Goal: Obtain resource: Download file/media

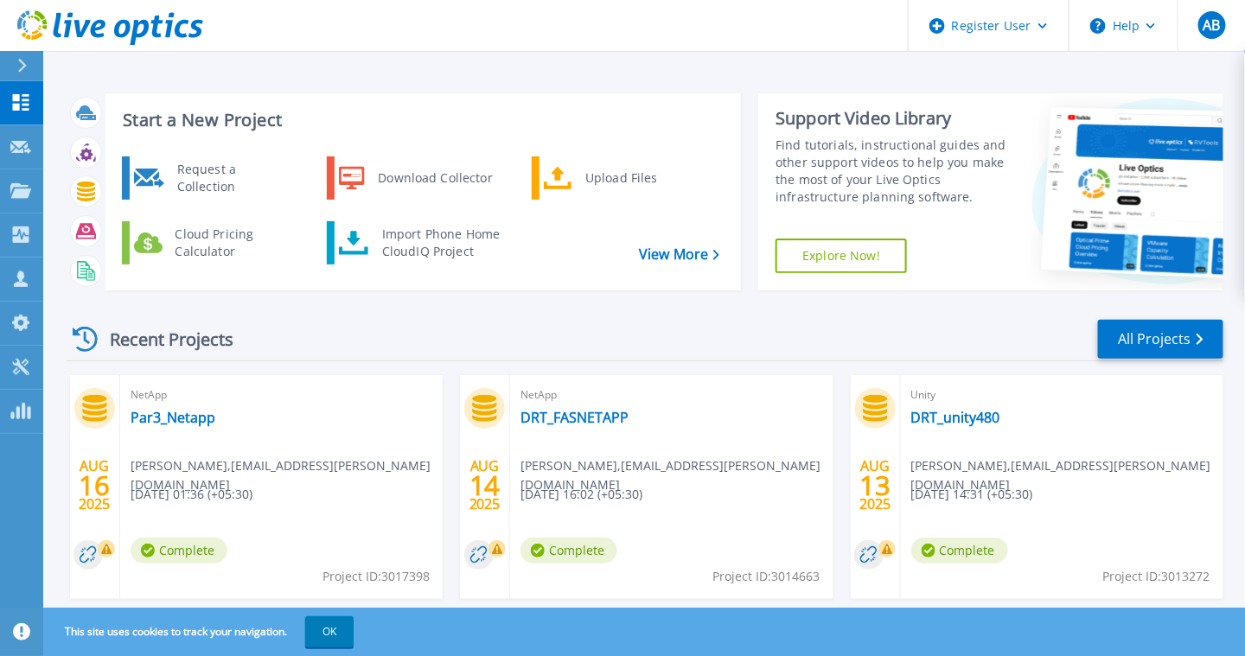
scroll to position [86, 0]
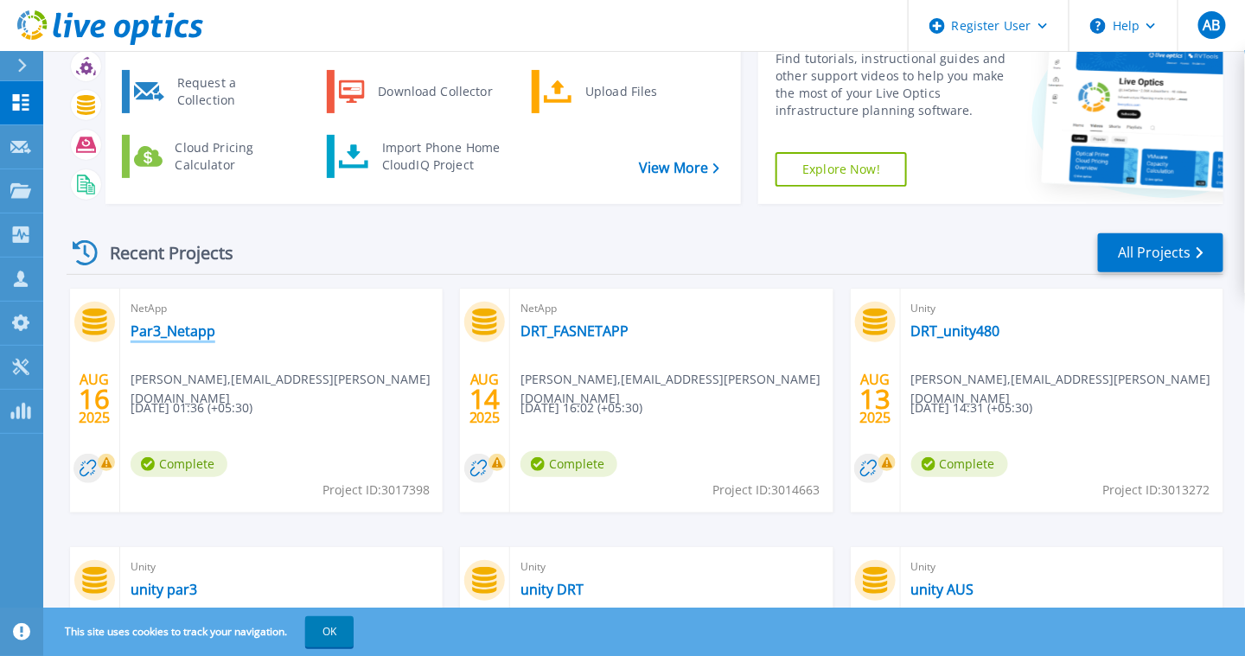
click at [207, 334] on link "Par3_Netapp" at bounding box center [173, 330] width 85 height 17
click at [606, 335] on link "DRT_FASNETAPP" at bounding box center [574, 330] width 108 height 17
click at [960, 336] on link "DRT_unity480" at bounding box center [955, 330] width 89 height 17
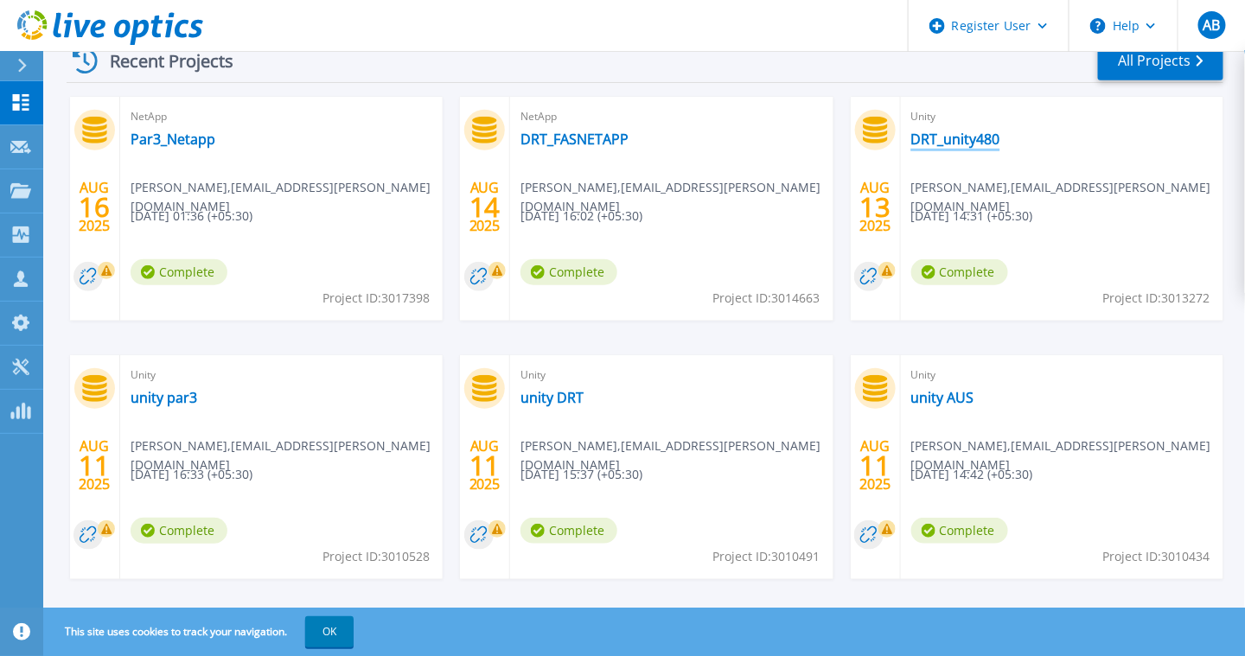
scroll to position [301, 0]
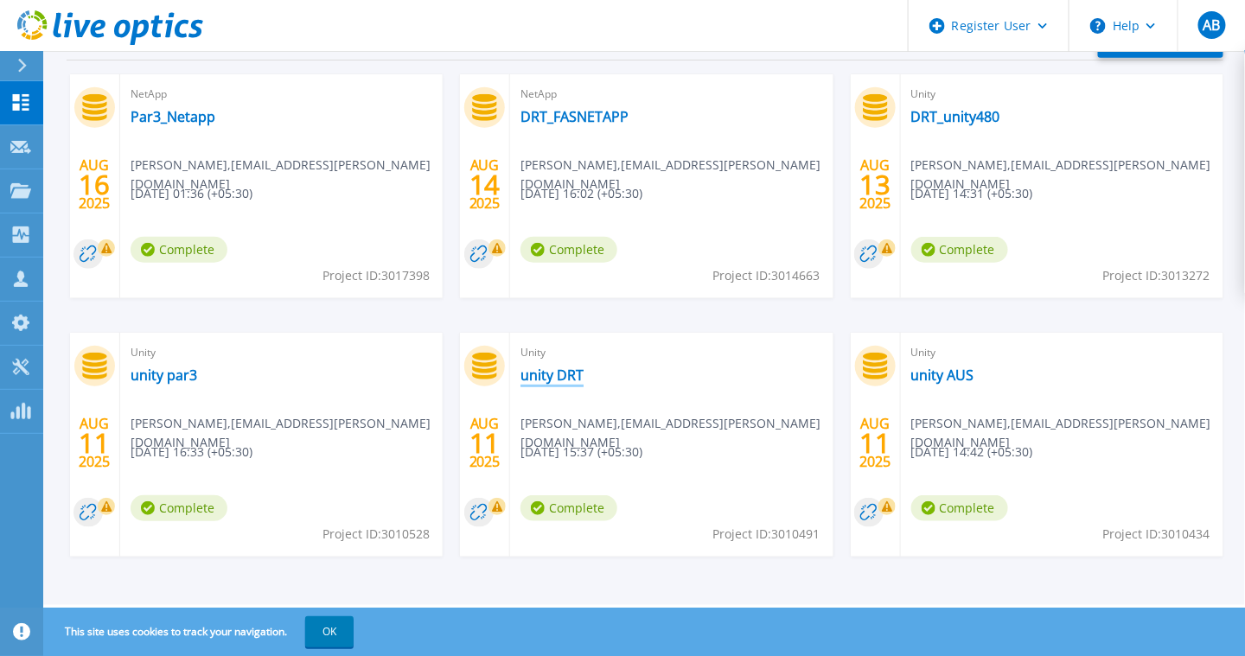
click at [561, 376] on link "unity DRT" at bounding box center [551, 375] width 63 height 17
click at [934, 376] on link "unity AUS" at bounding box center [942, 375] width 63 height 17
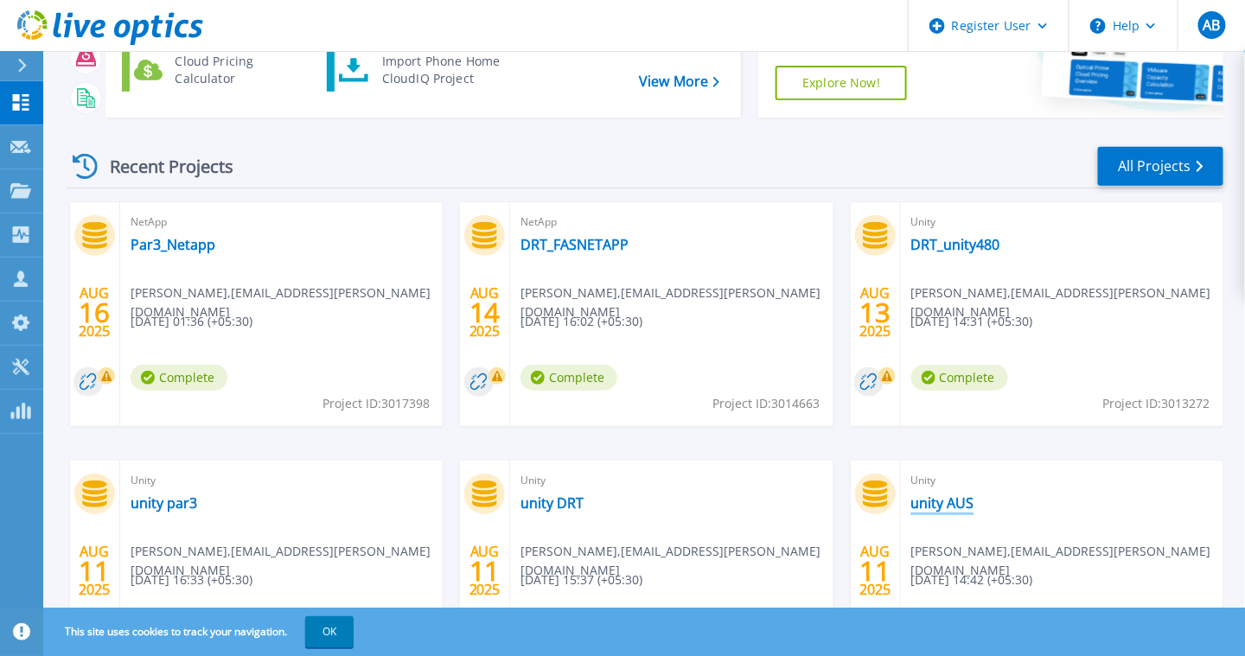
scroll to position [0, 0]
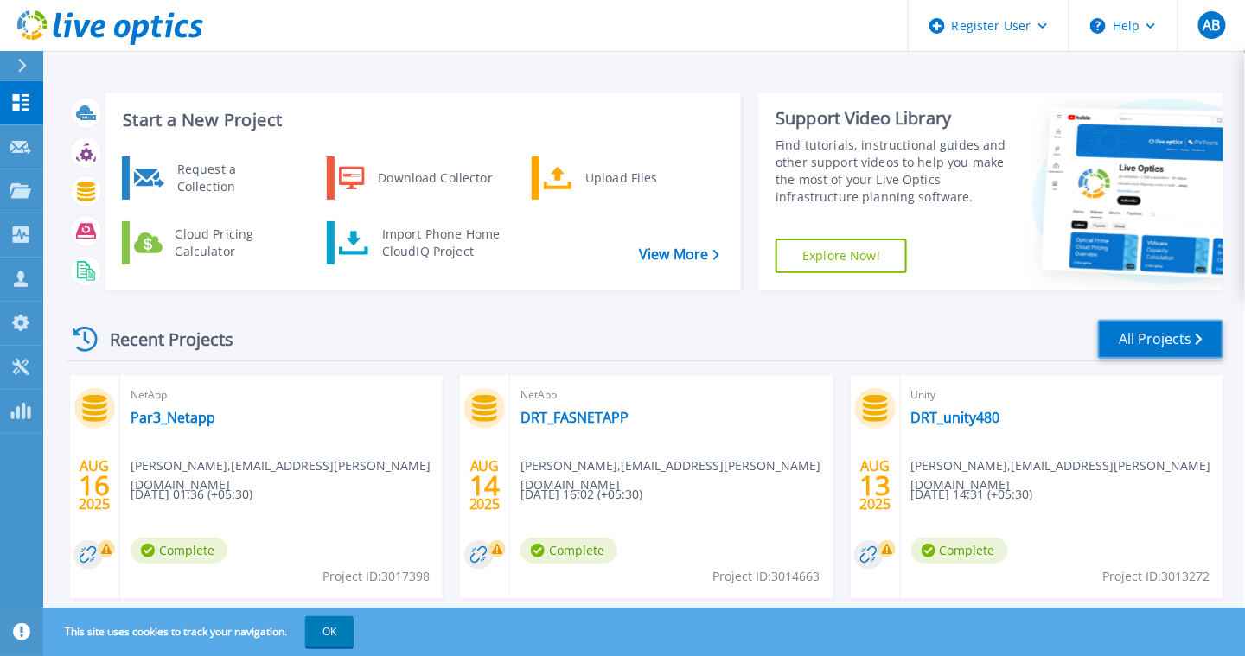
click at [1143, 350] on link "All Projects" at bounding box center [1160, 339] width 125 height 39
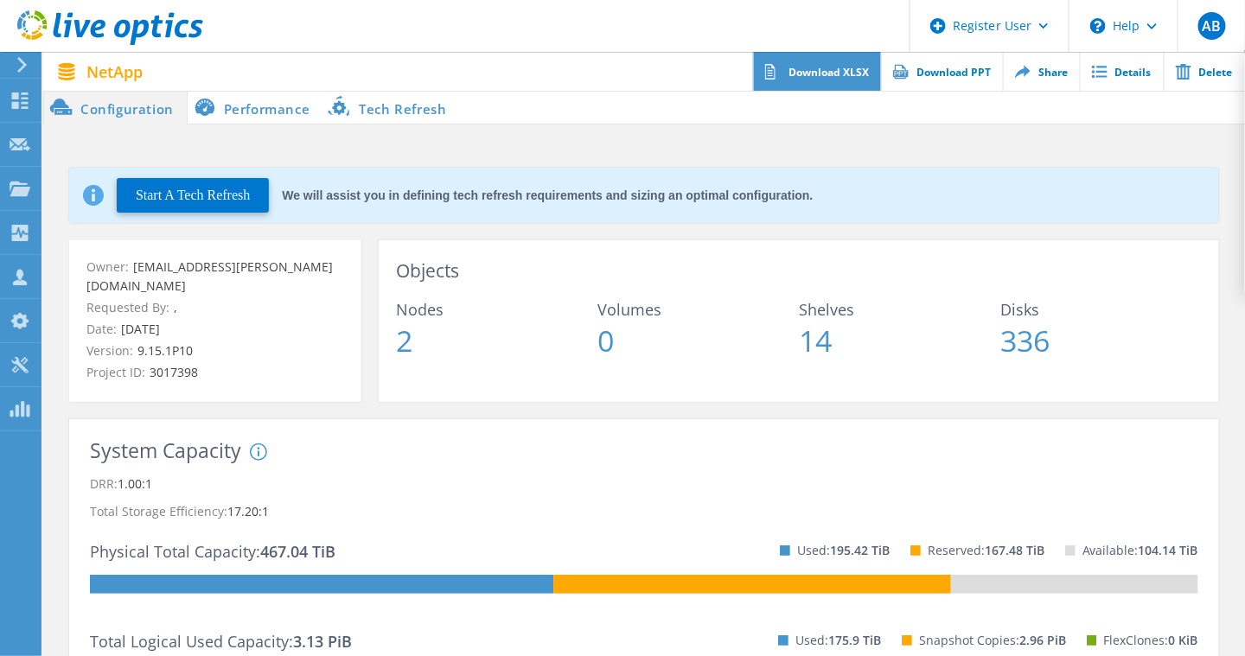
click at [863, 78] on link "Download XLSX" at bounding box center [817, 71] width 128 height 39
click at [1062, 109] on span at bounding box center [852, 107] width 785 height 35
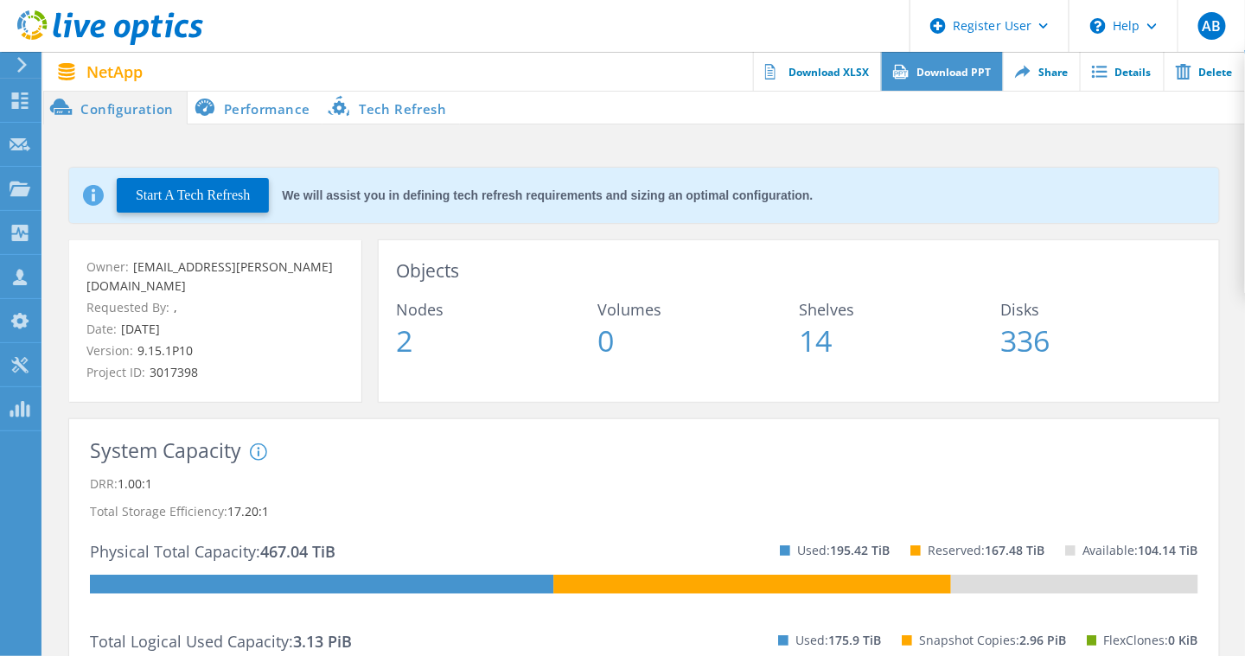
click at [942, 77] on link "Download PPT" at bounding box center [942, 71] width 122 height 39
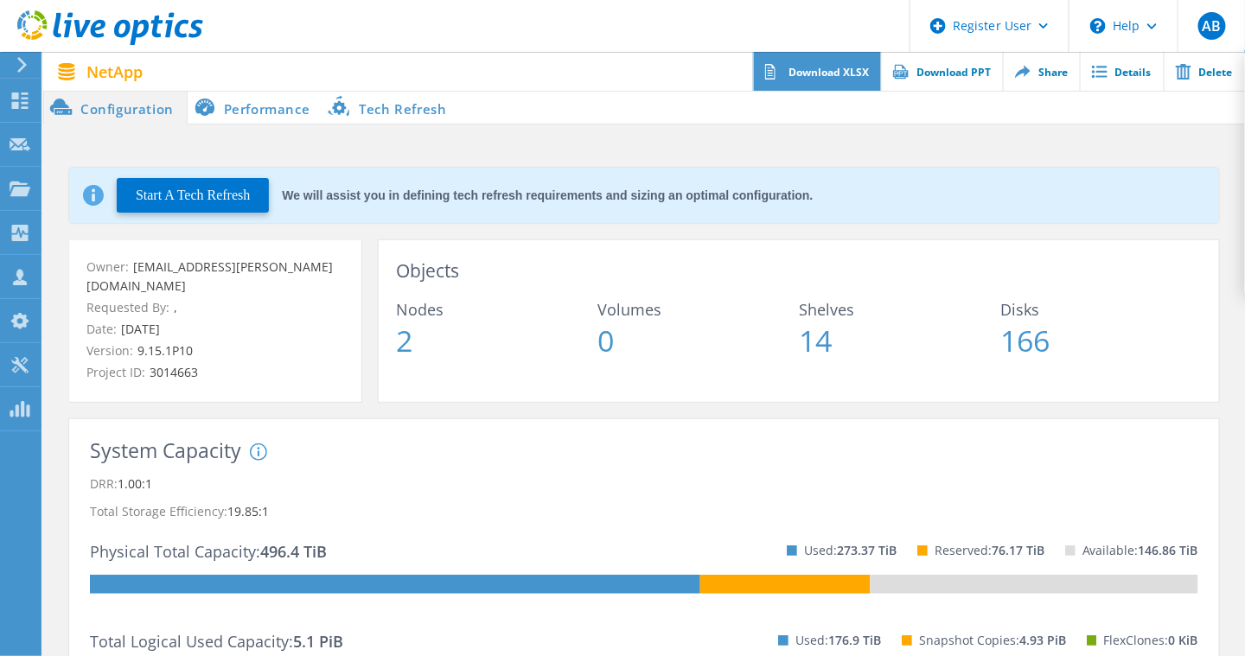
click at [847, 73] on link "Download XLSX" at bounding box center [817, 71] width 128 height 39
drag, startPoint x: 970, startPoint y: 205, endPoint x: 973, endPoint y: 194, distance: 10.9
click at [970, 205] on div "Start A Tech Refresh We will assist you in defining tech refresh requirements a…" at bounding box center [644, 195] width 1150 height 55
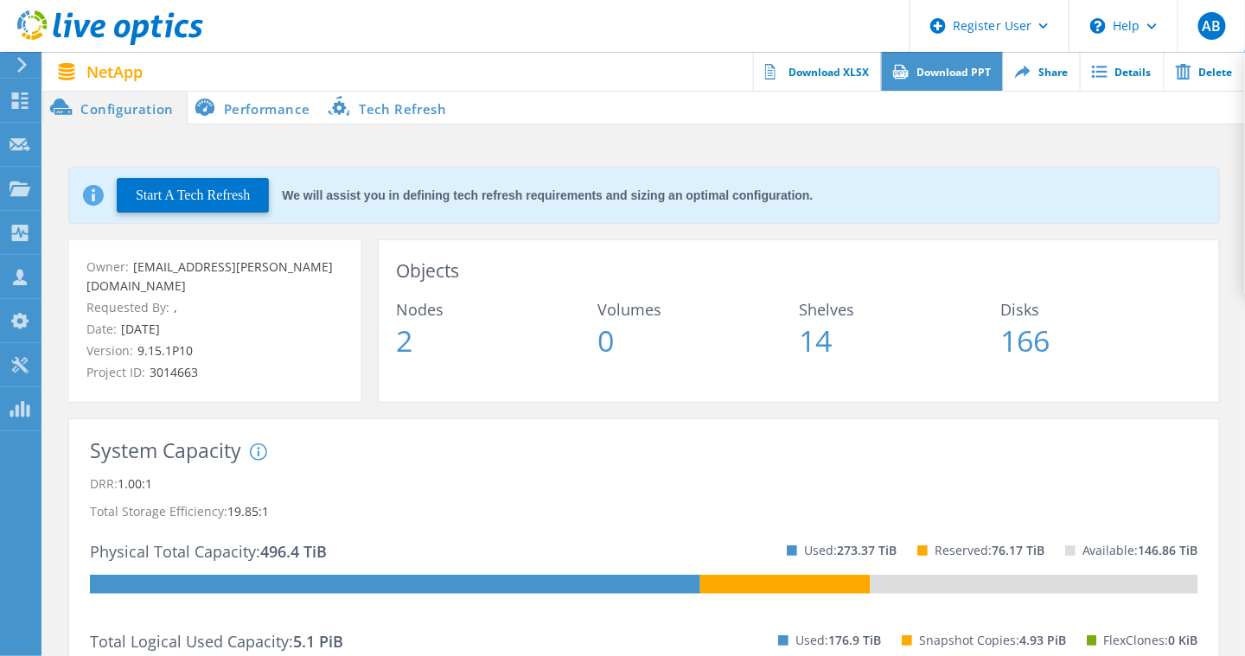
click at [951, 78] on link "Download PPT" at bounding box center [942, 71] width 122 height 39
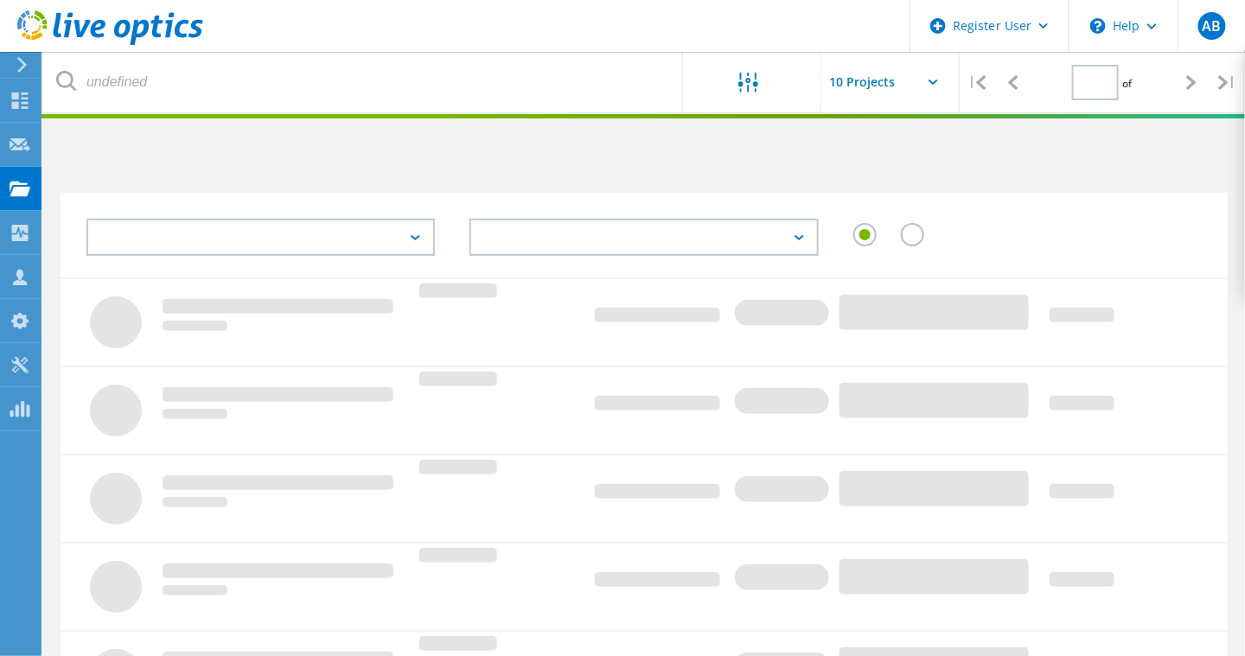
type input "1"
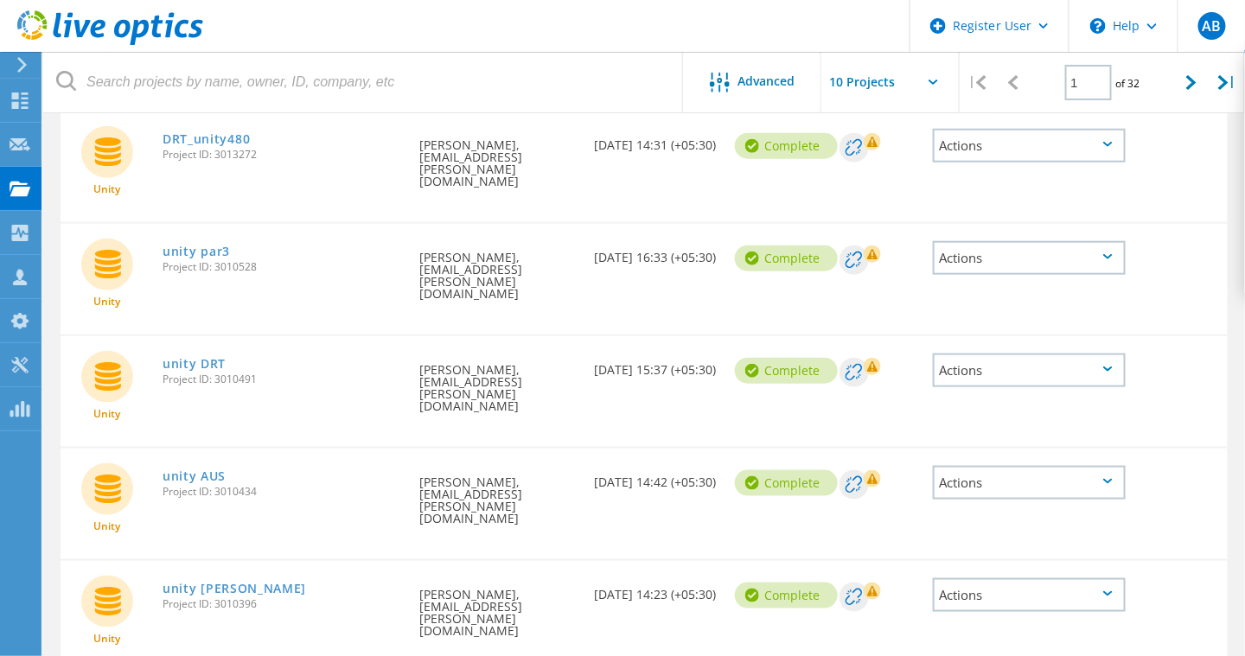
scroll to position [519, 0]
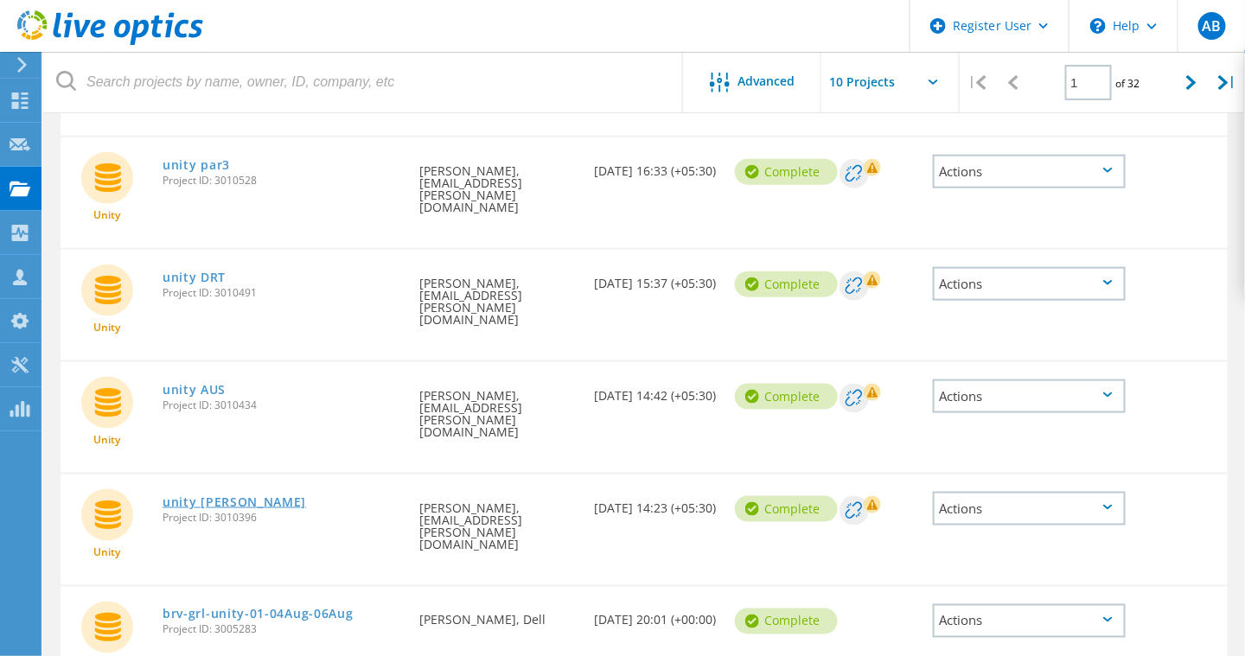
click at [205, 496] on link "unity MEL" at bounding box center [234, 502] width 143 height 12
